Goal: Task Accomplishment & Management: Use online tool/utility

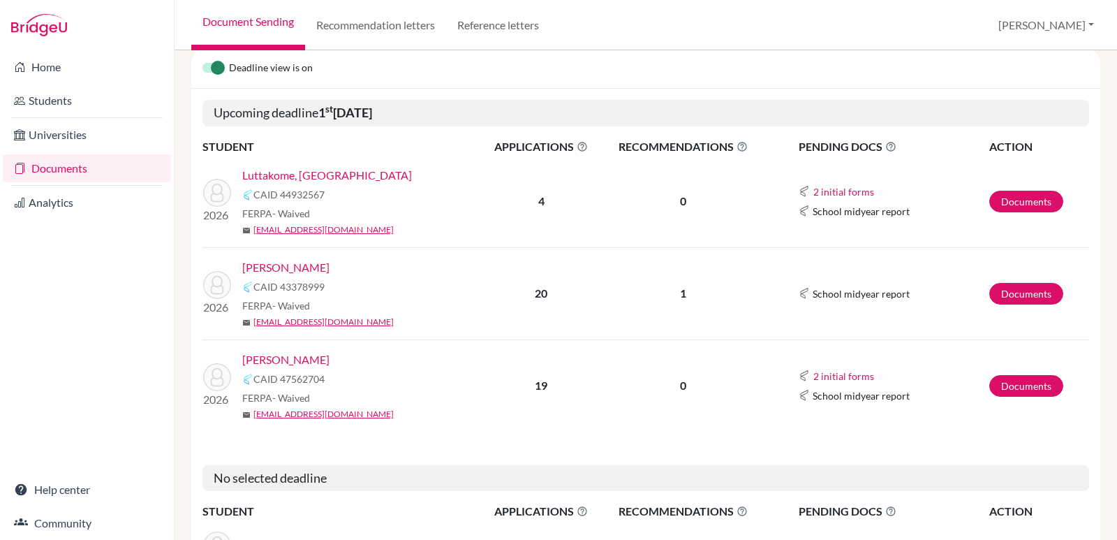
scroll to position [260, 0]
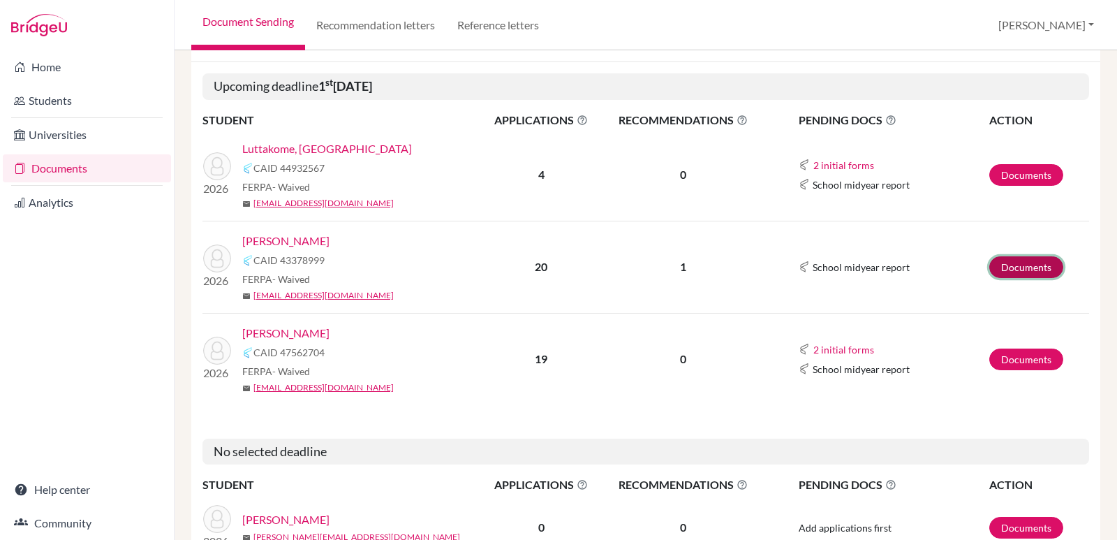
click at [1012, 270] on link "Documents" at bounding box center [1026, 267] width 74 height 22
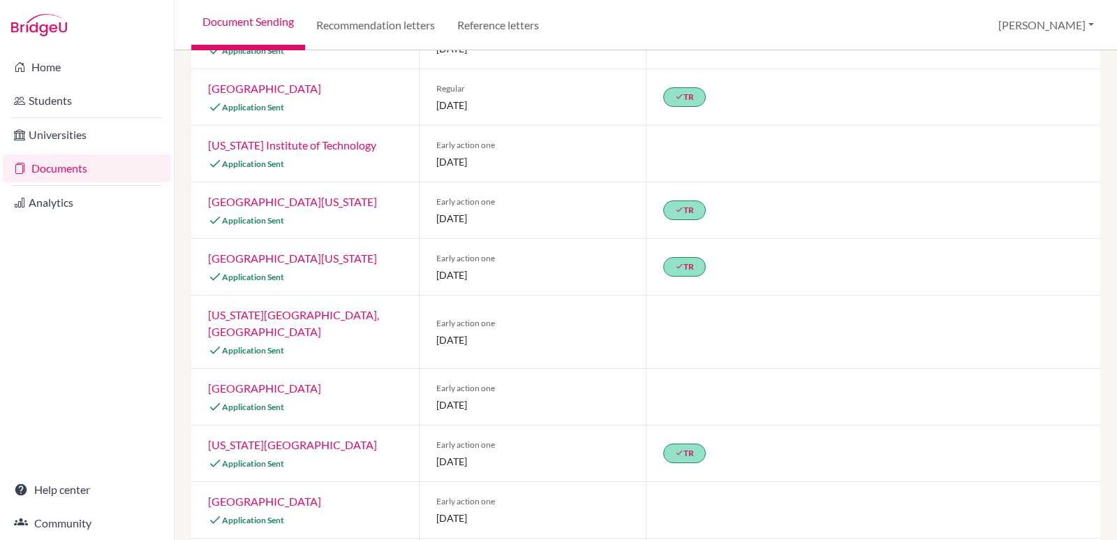
scroll to position [329, 0]
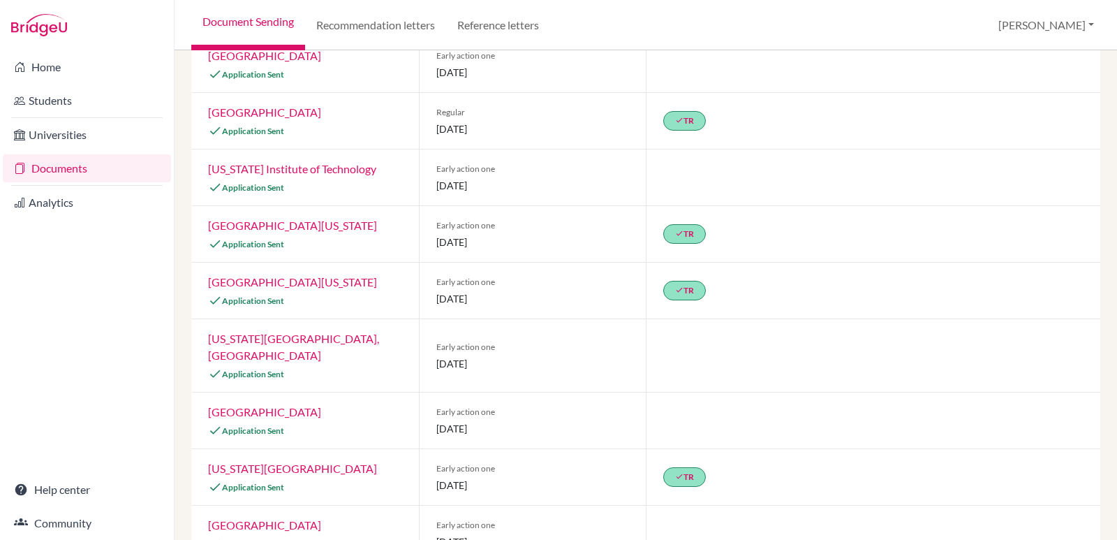
click at [1093, 244] on div "Previous Student Next Student [PERSON_NAME] Document status key TR Requirement.…" at bounding box center [646, 294] width 943 height 489
click at [1088, 221] on div "Previous Student Next Student [PERSON_NAME] Document status key TR Requirement.…" at bounding box center [646, 294] width 943 height 489
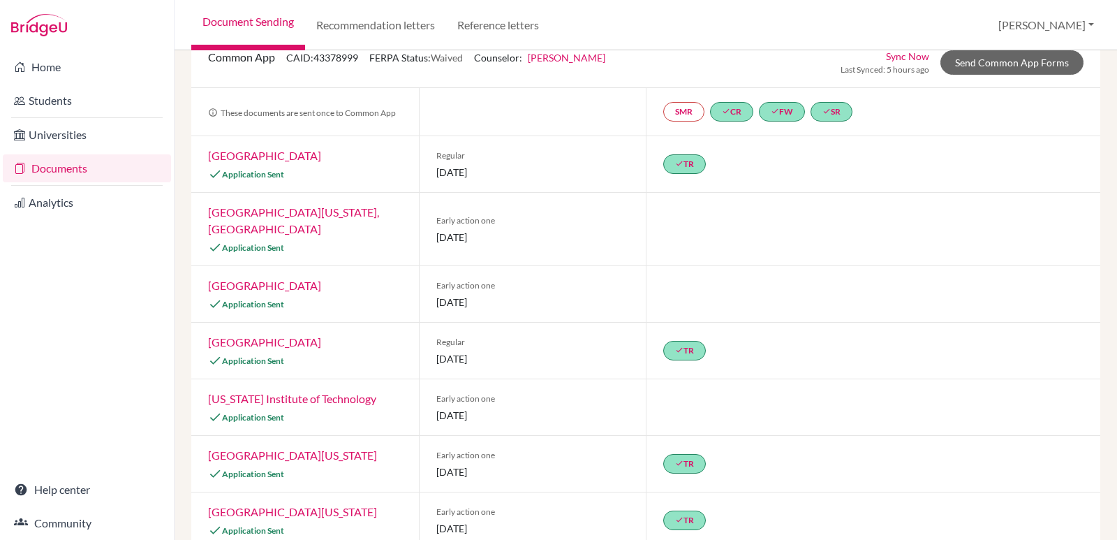
scroll to position [0, 0]
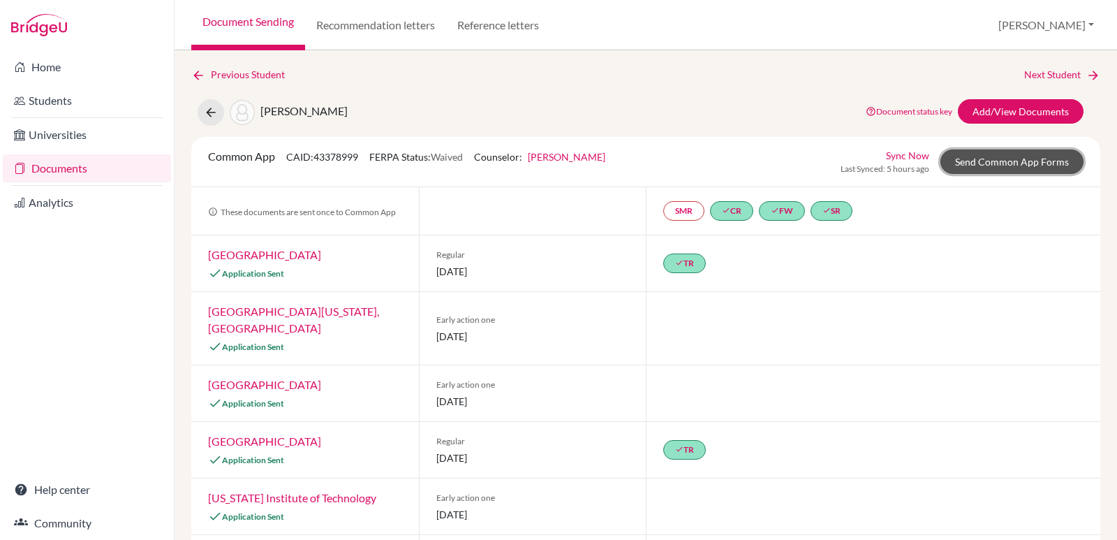
click at [976, 167] on link "Send Common App Forms" at bounding box center [1012, 161] width 143 height 24
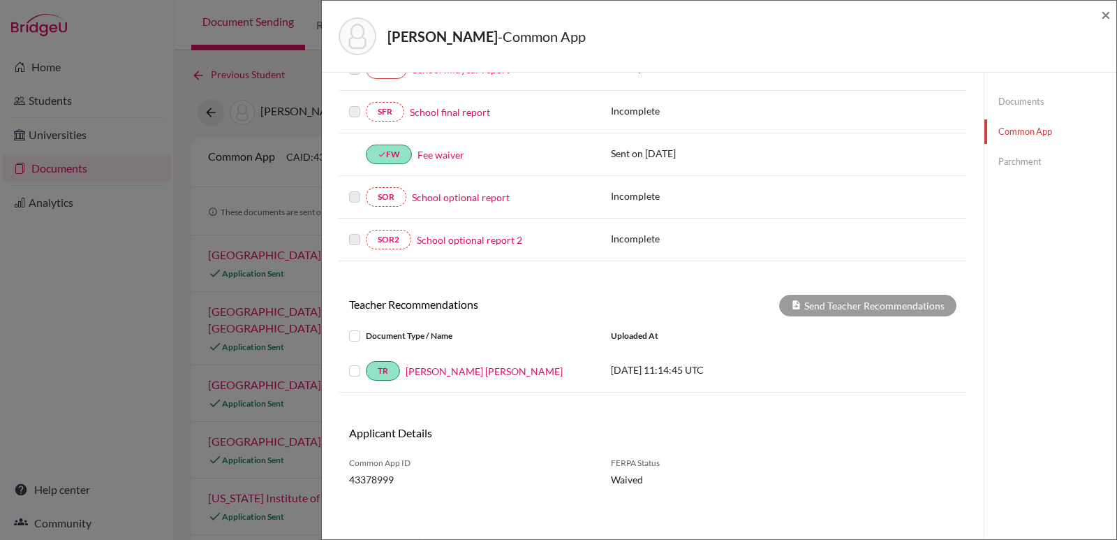
scroll to position [334, 0]
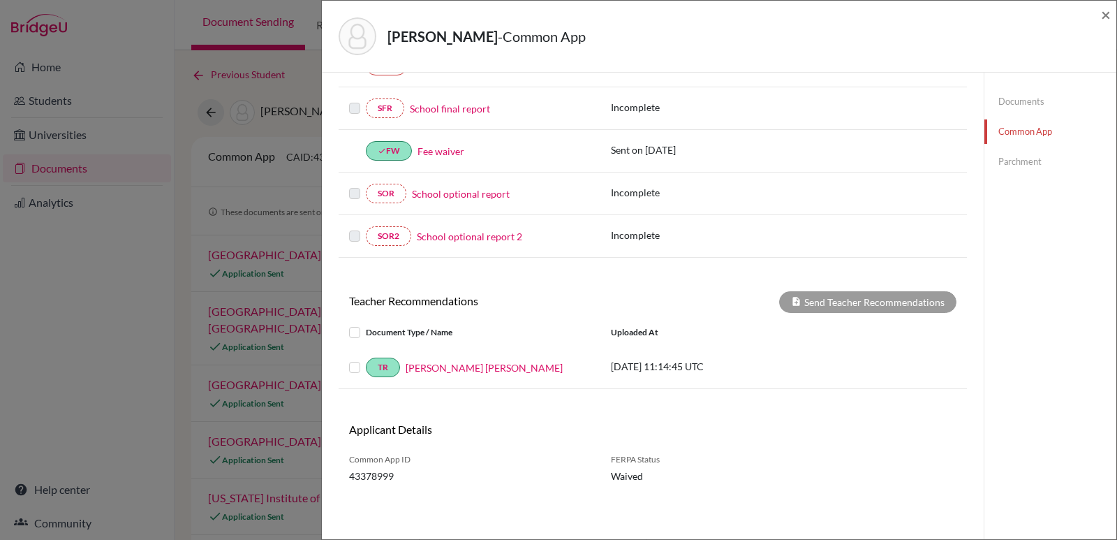
click at [1117, 309] on div "[PERSON_NAME] - Common App × × REQUIRED INFORMATION Document Type / Name Status…" at bounding box center [719, 270] width 796 height 540
drag, startPoint x: 350, startPoint y: 363, endPoint x: 362, endPoint y: 371, distance: 15.1
click at [366, 359] on label at bounding box center [366, 359] width 0 height 0
click at [0, 0] on input "checkbox" at bounding box center [0, 0] width 0 height 0
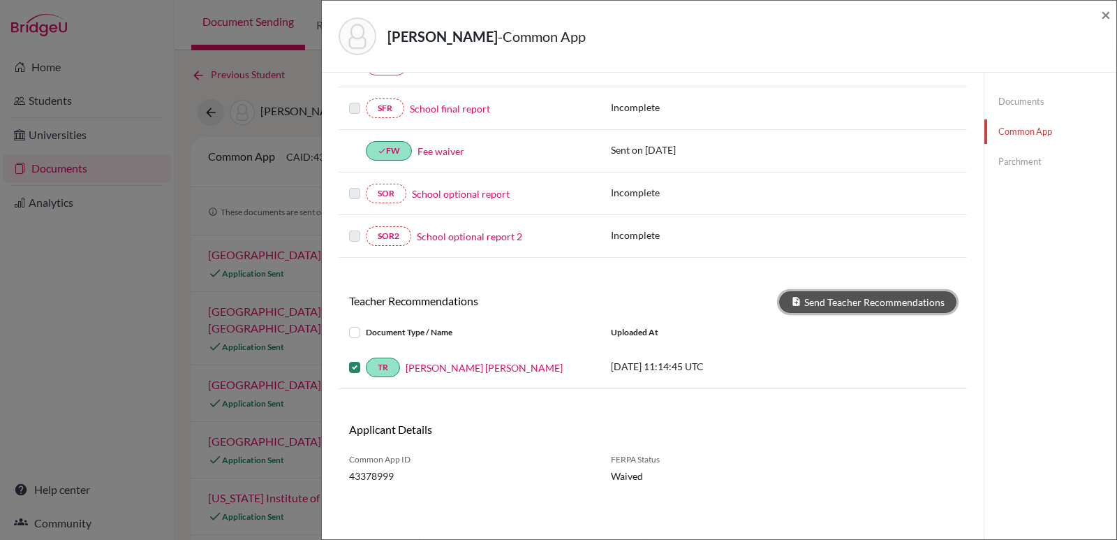
click at [837, 297] on button "Send Teacher Recommendations" at bounding box center [867, 302] width 177 height 22
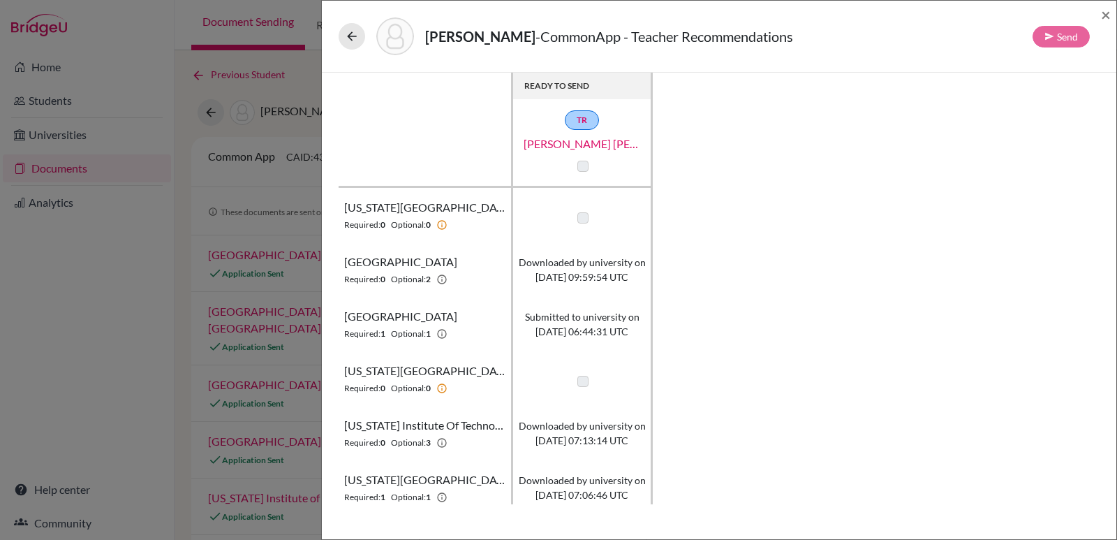
click at [1063, 97] on div "READY TO SEND TR [PERSON_NAME] [PERSON_NAME] [US_STATE][GEOGRAPHIC_DATA] Requir…" at bounding box center [719, 289] width 761 height 432
click at [582, 214] on label at bounding box center [582, 217] width 11 height 11
click at [579, 383] on label at bounding box center [582, 381] width 11 height 11
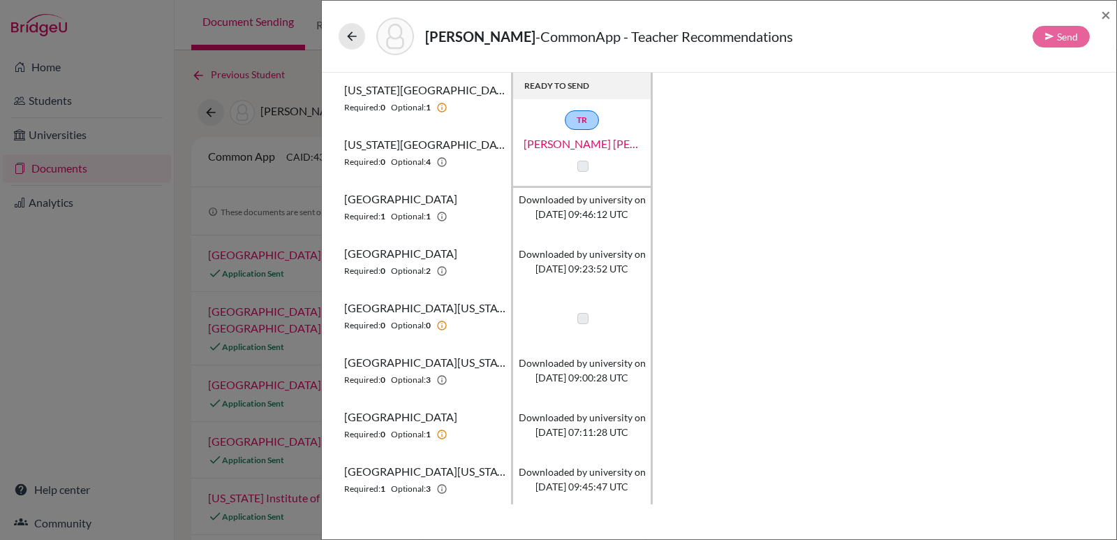
scroll to position [436, 0]
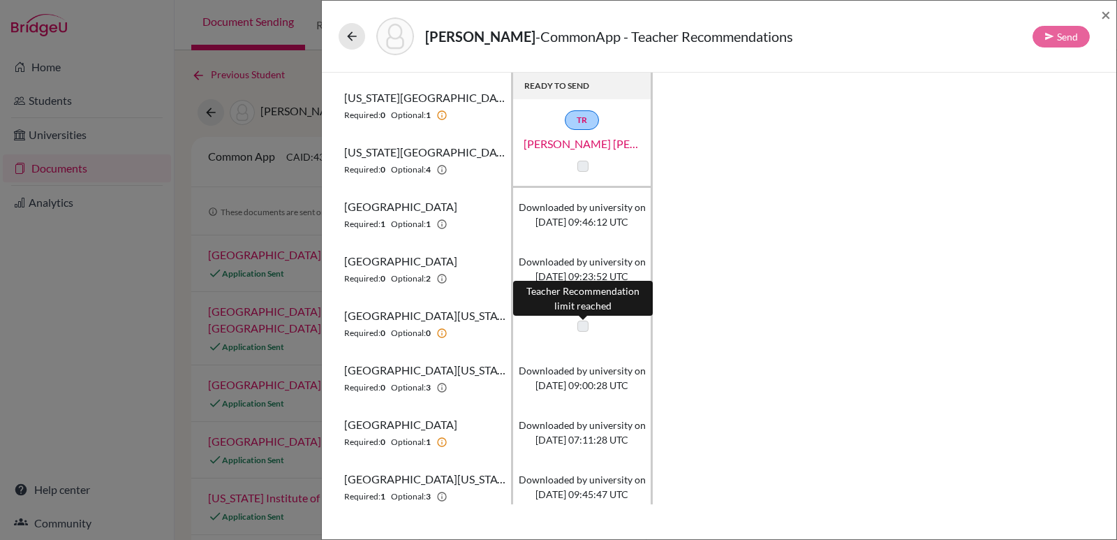
click at [582, 322] on label at bounding box center [582, 326] width 11 height 11
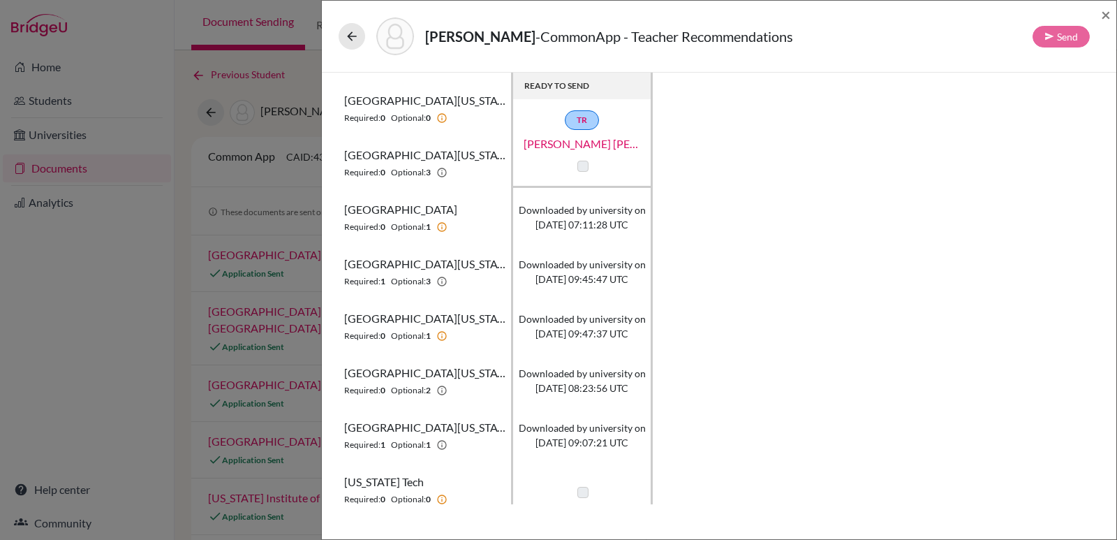
scroll to position [719, 0]
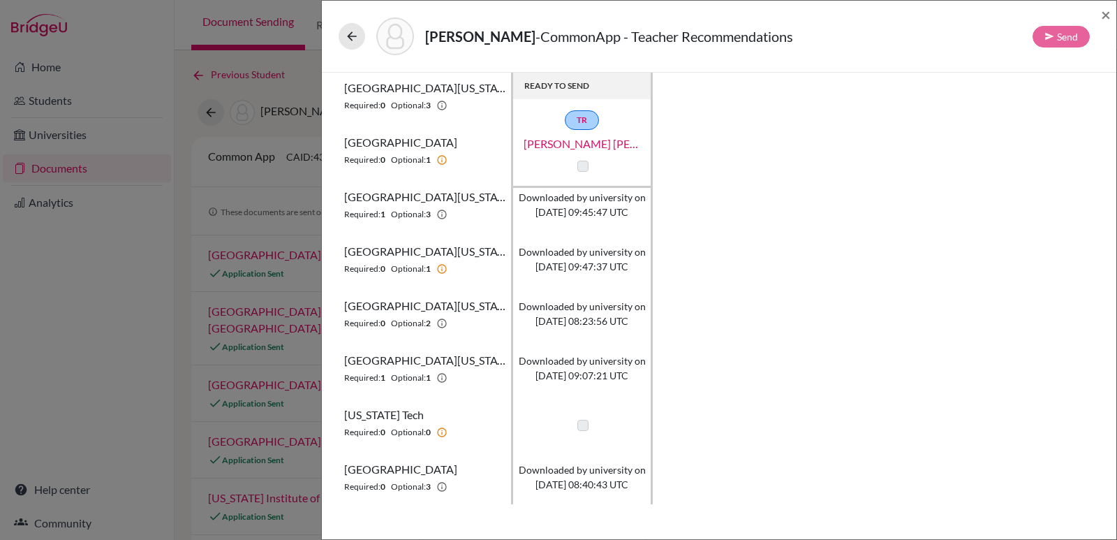
click at [1103, 402] on div "READY TO SEND TR [PERSON_NAME] [PERSON_NAME] [US_STATE][GEOGRAPHIC_DATA] Requir…" at bounding box center [719, 289] width 795 height 432
click at [1108, 11] on span "×" at bounding box center [1106, 14] width 10 height 20
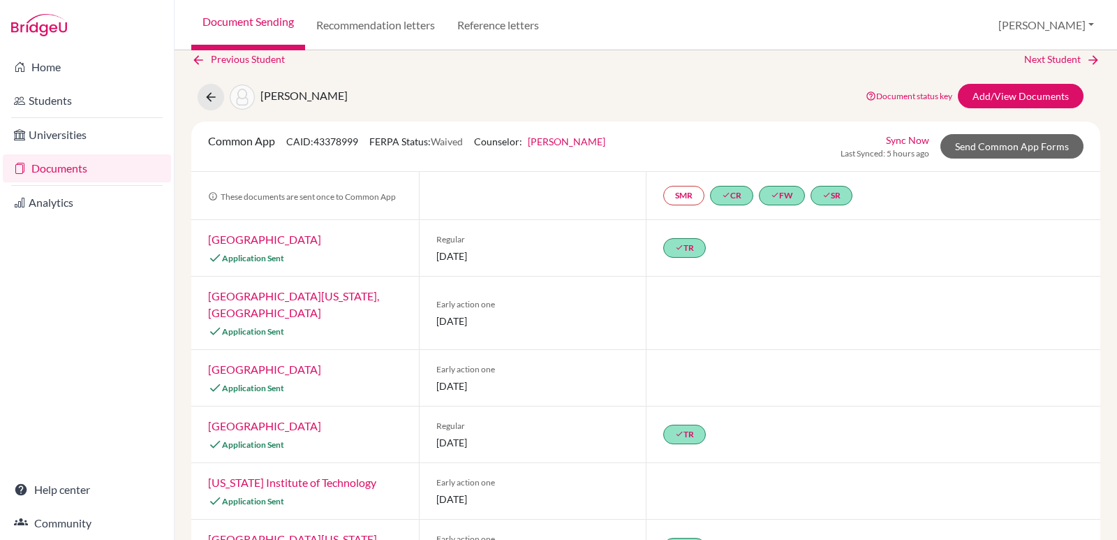
scroll to position [43, 0]
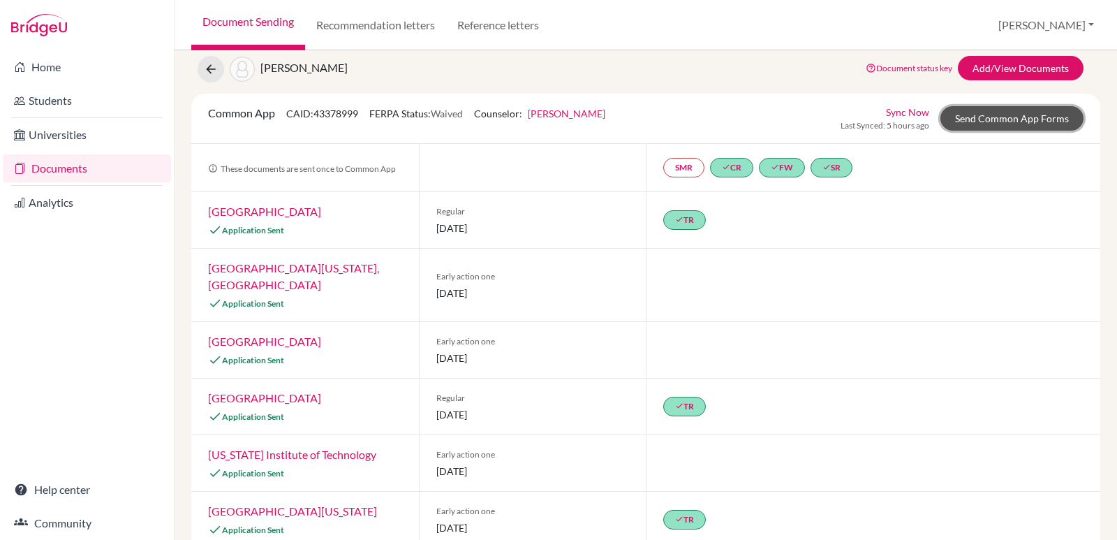
click at [992, 116] on link "Send Common App Forms" at bounding box center [1012, 118] width 143 height 24
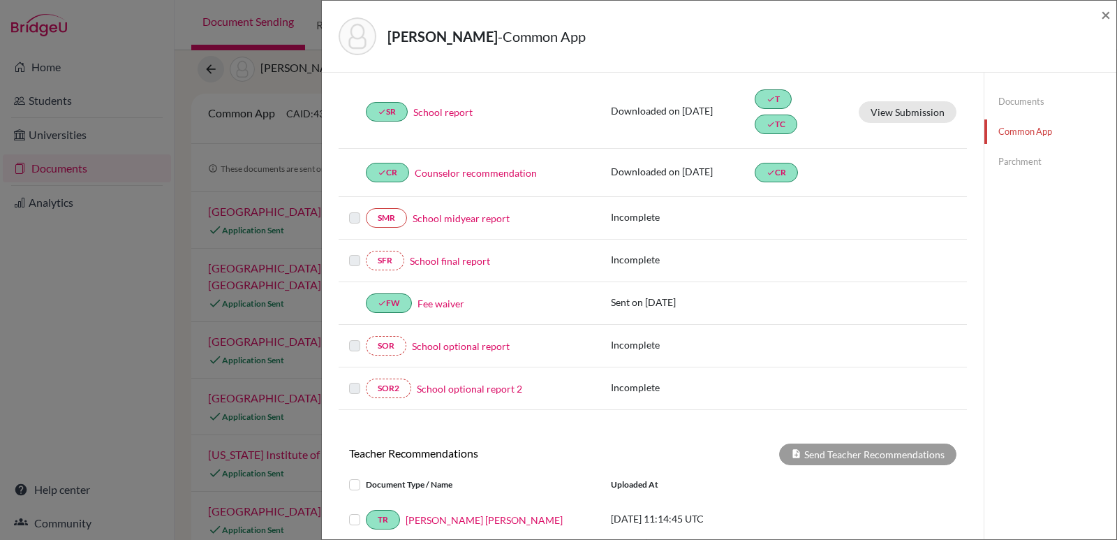
scroll to position [189, 0]
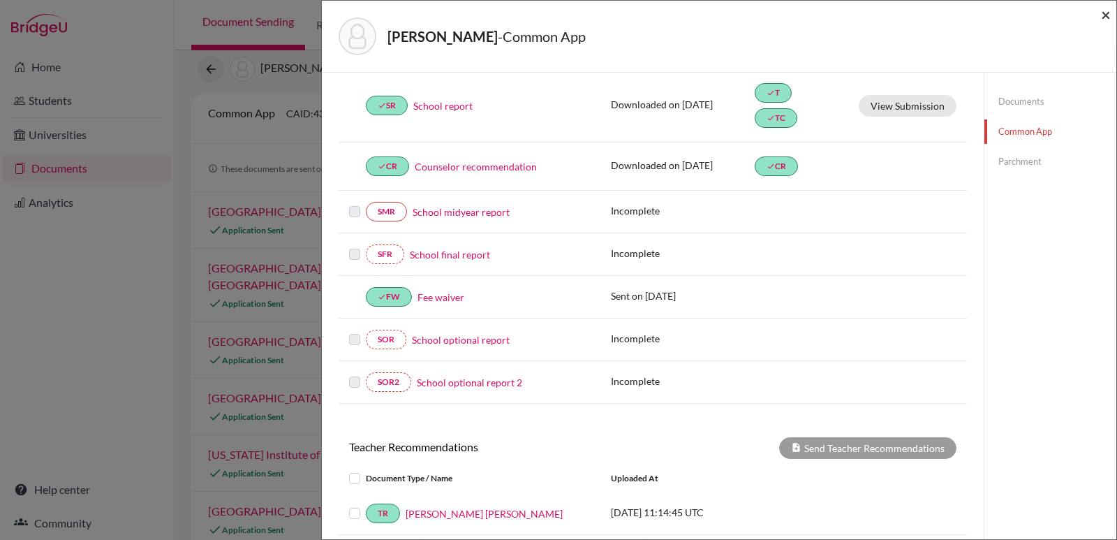
click at [1103, 12] on span "×" at bounding box center [1106, 14] width 10 height 20
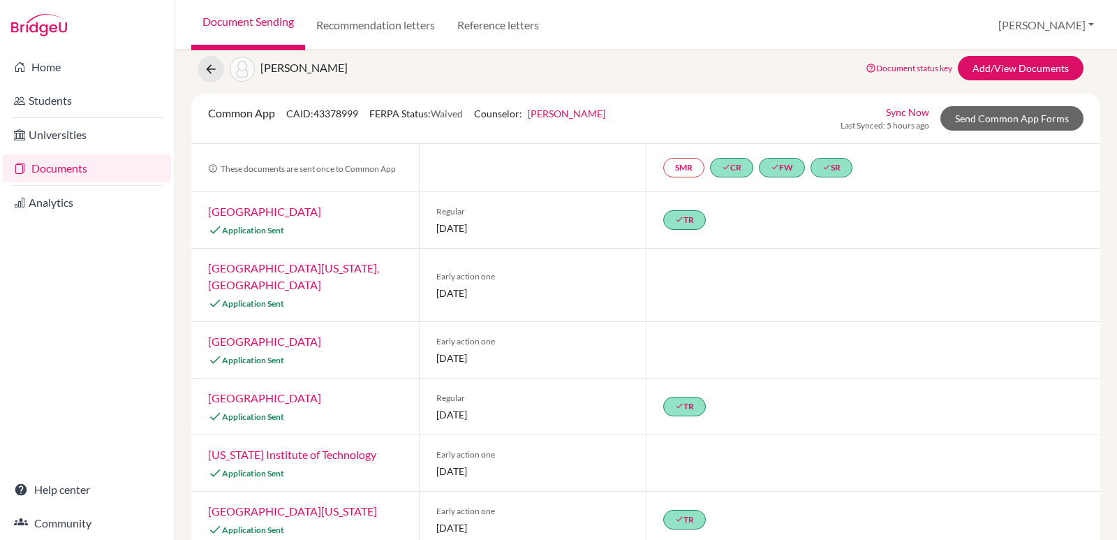
click at [1103, 12] on div "Document Sending Recommendation letters Reference letters [PERSON_NAME] Profile…" at bounding box center [646, 25] width 943 height 50
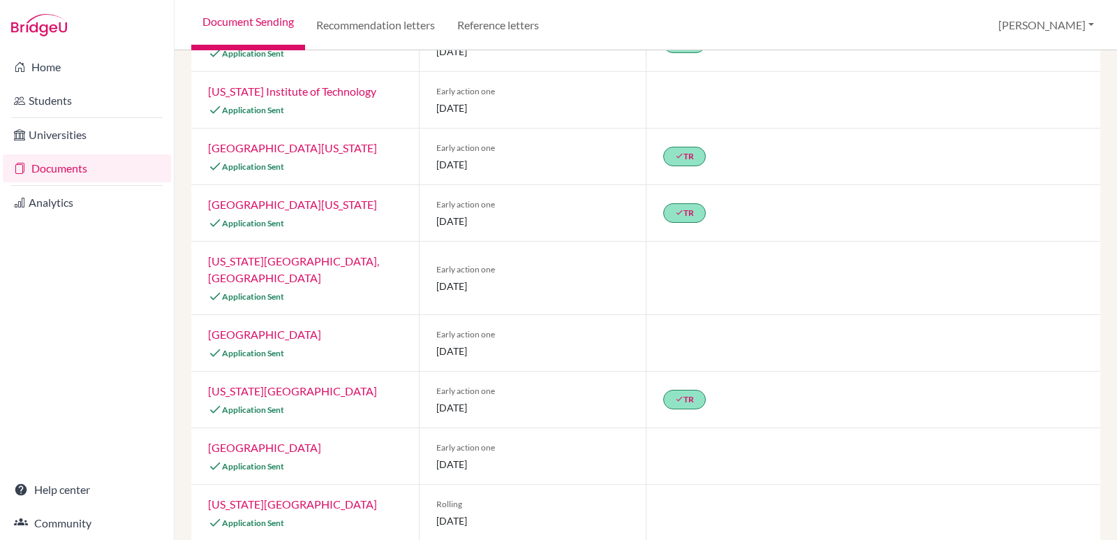
scroll to position [408, 0]
click at [1103, 230] on div "Previous Student Next Student [PERSON_NAME] Document status key TR Requirement.…" at bounding box center [646, 294] width 943 height 489
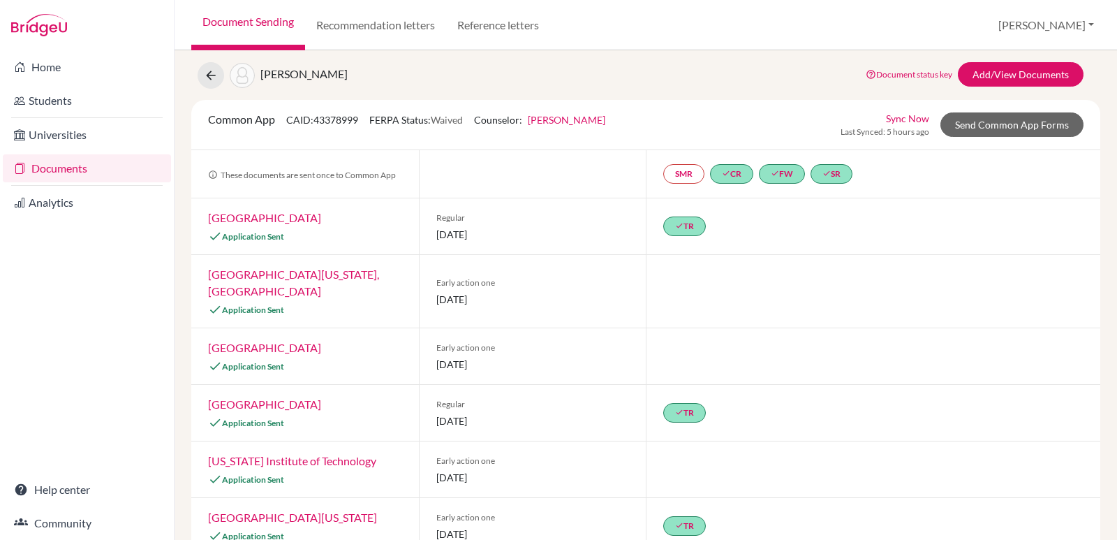
scroll to position [0, 0]
